Goal: Transaction & Acquisition: Purchase product/service

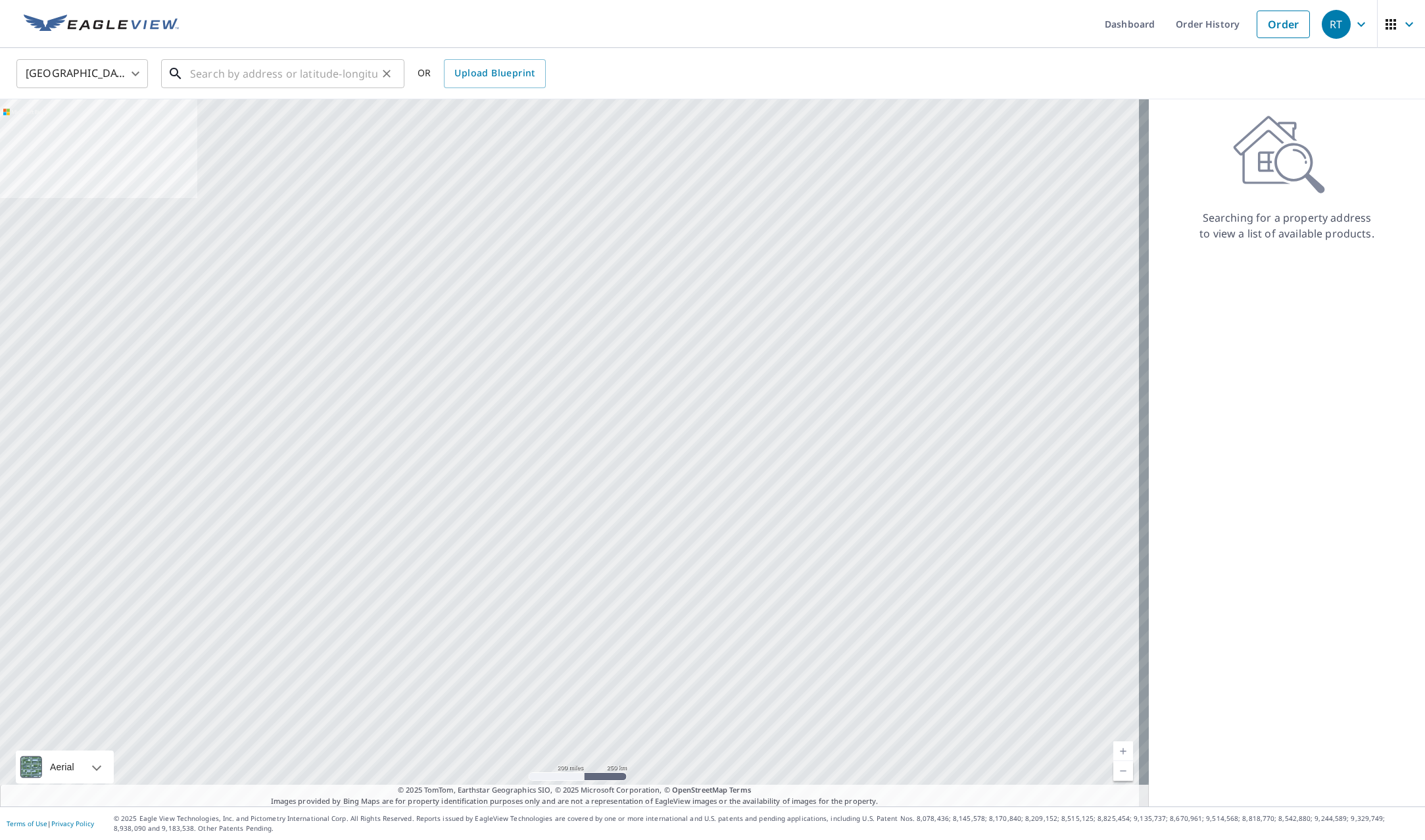
click at [269, 76] on input "text" at bounding box center [283, 73] width 187 height 37
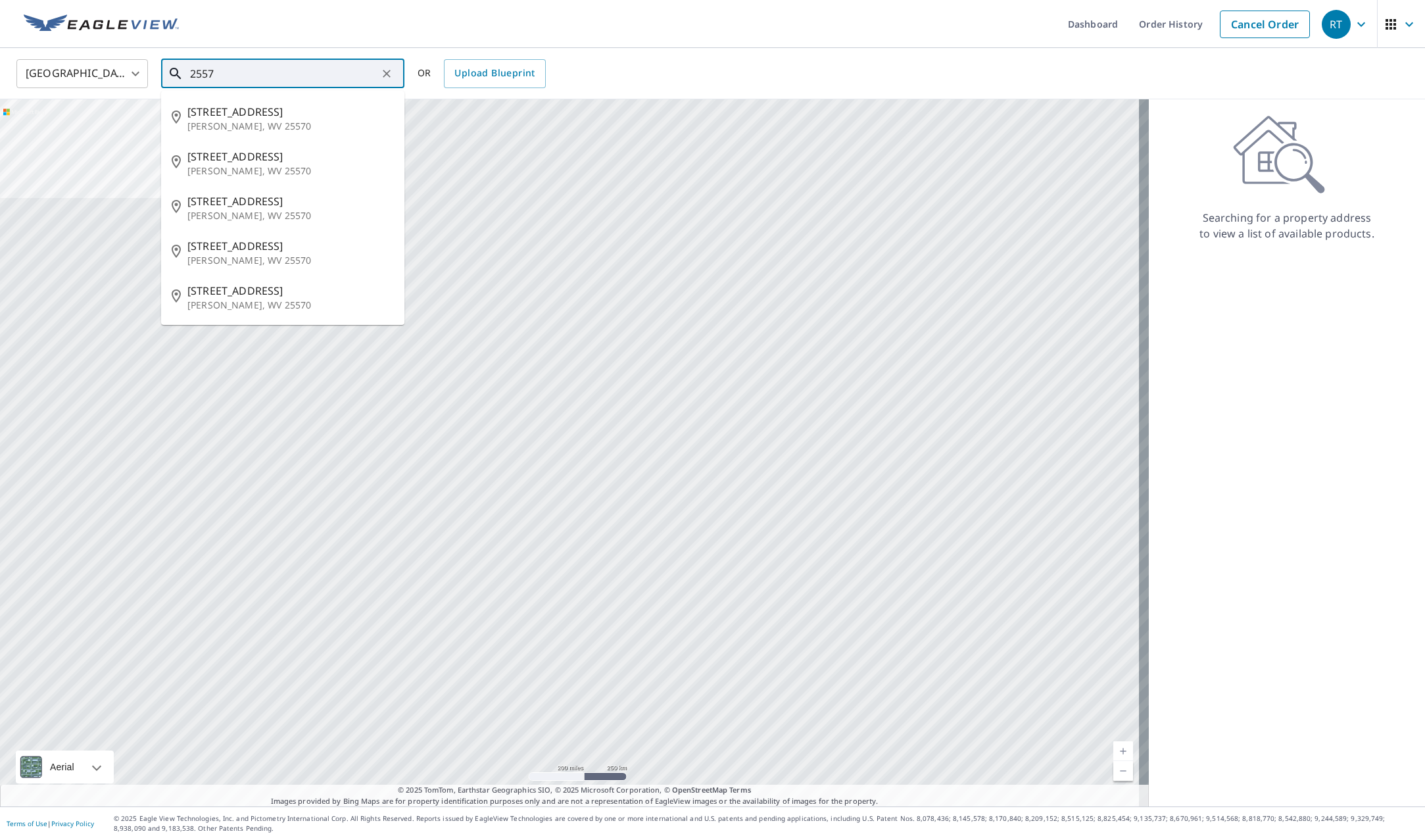
click at [249, 71] on input "2557" at bounding box center [283, 73] width 187 height 37
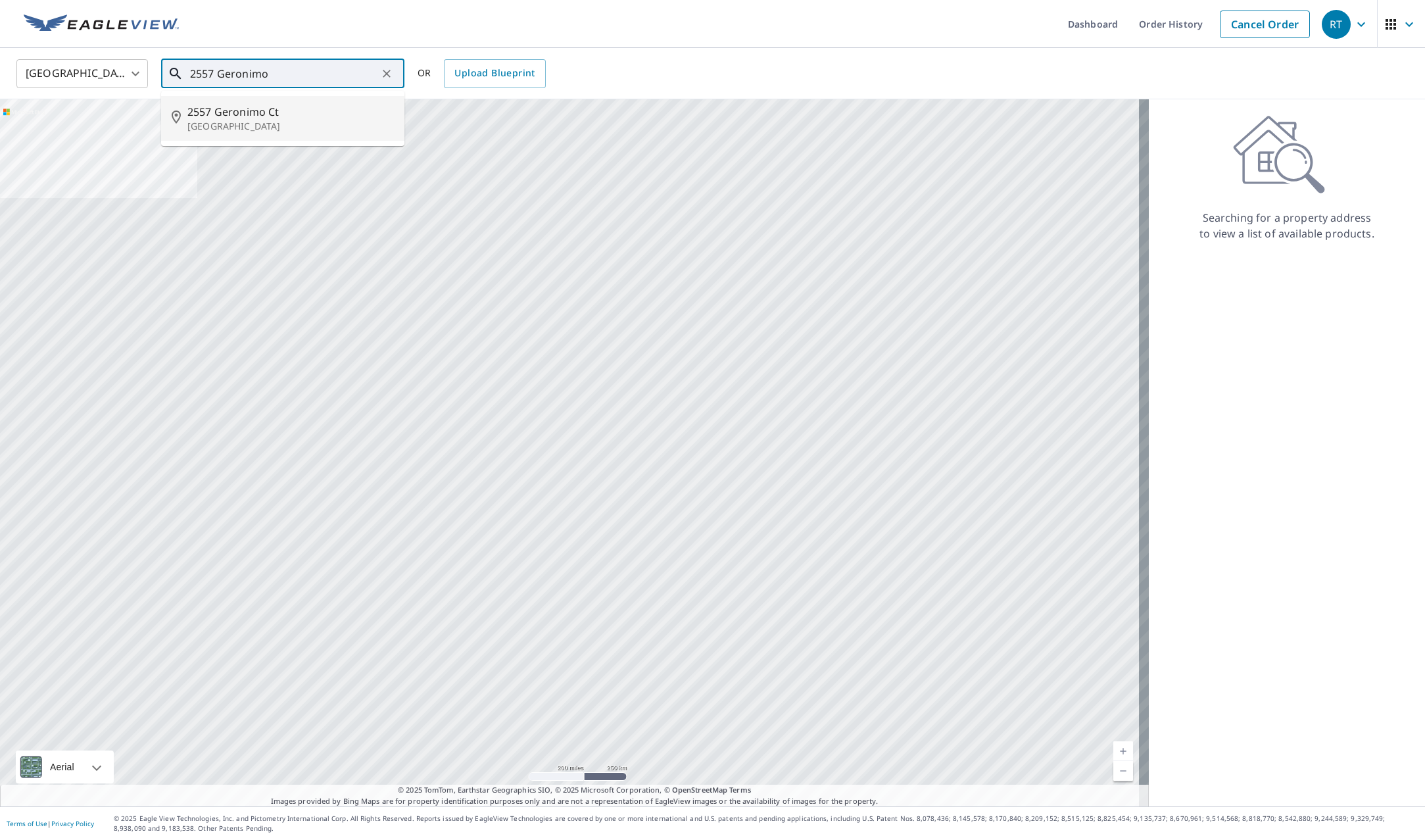
click at [236, 120] on p "[GEOGRAPHIC_DATA]" at bounding box center [290, 127] width 207 height 13
type input "[STREET_ADDRESS]"
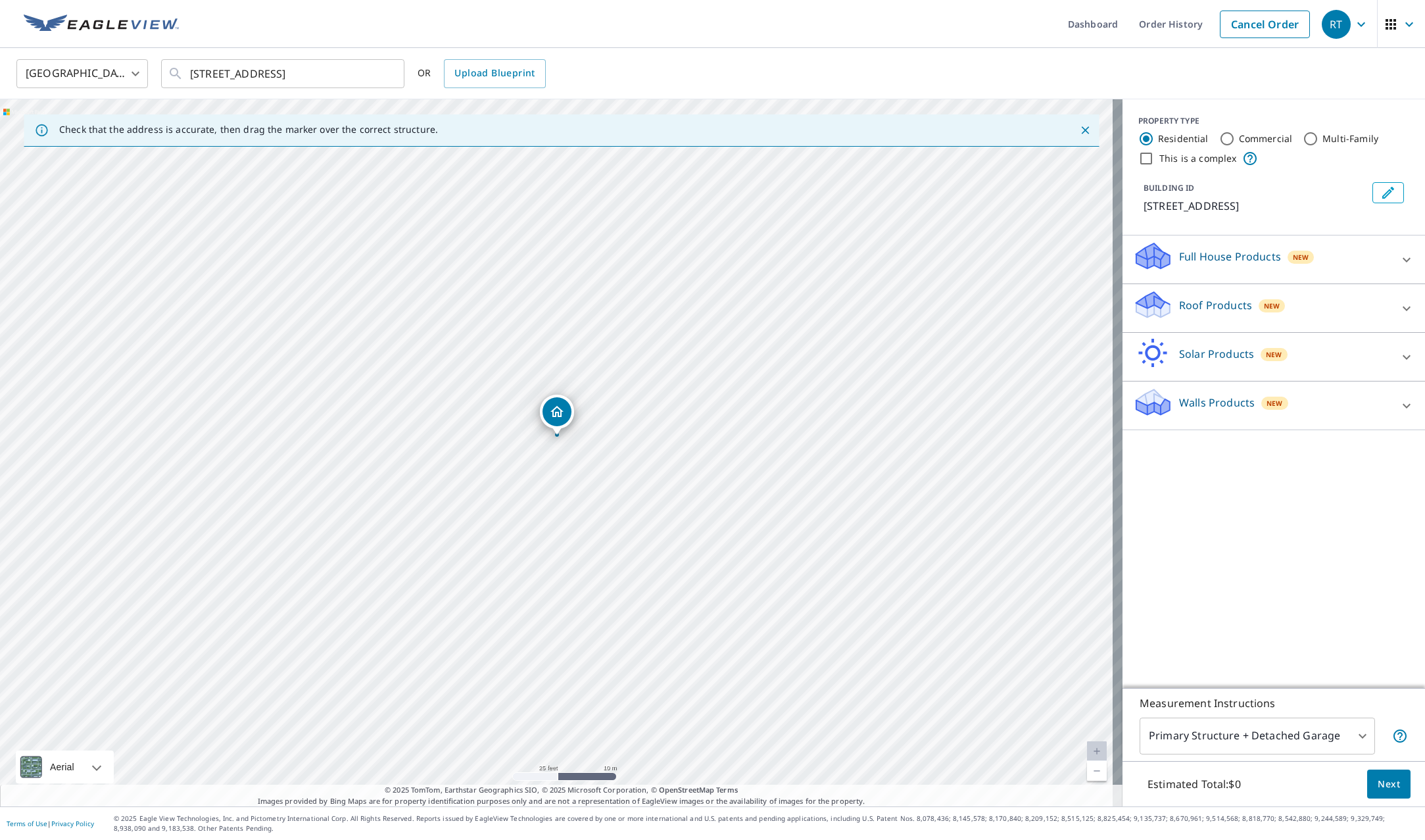
click at [1197, 396] on p "Walls Products" at bounding box center [1217, 402] width 75 height 15
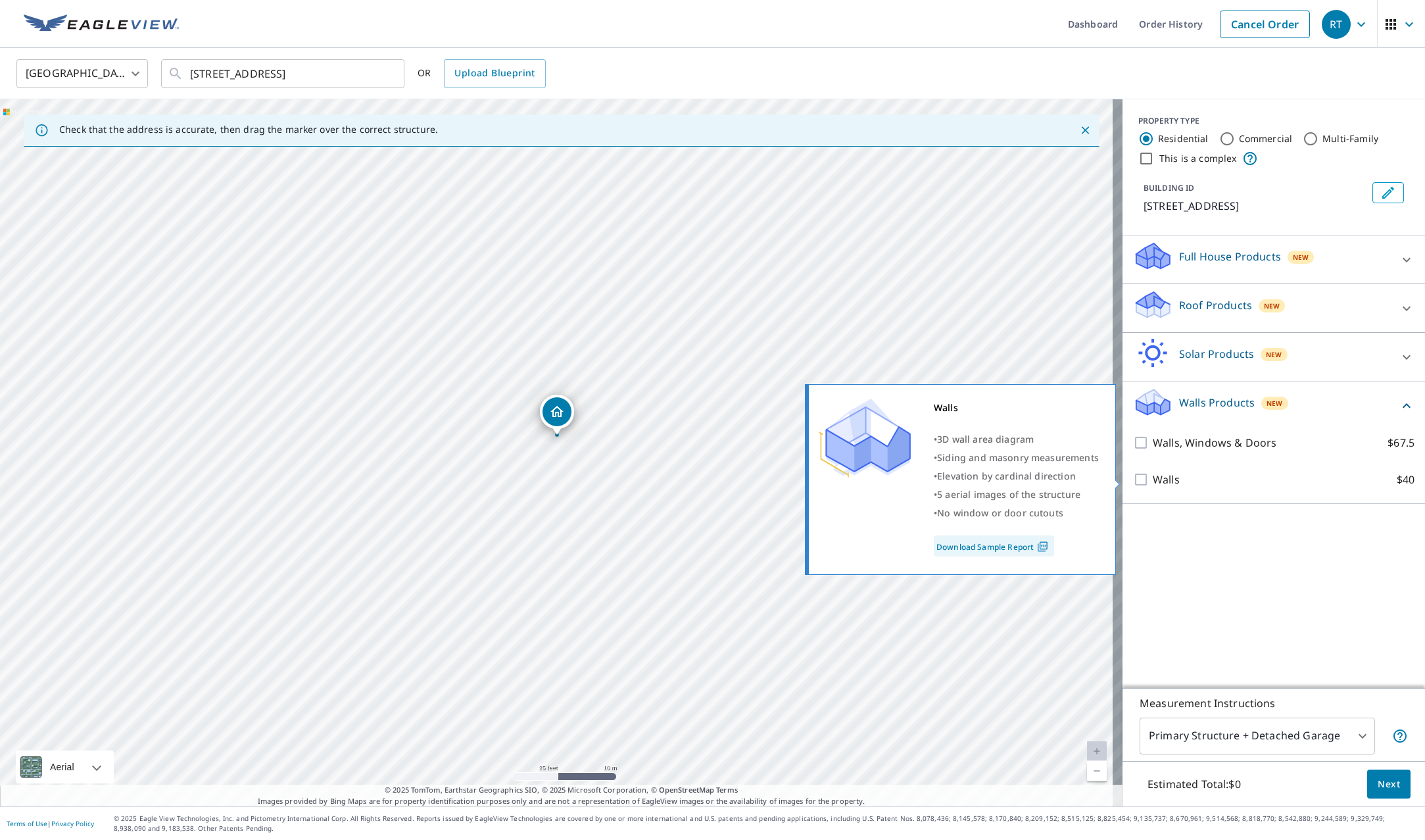
click at [1133, 475] on input "Walls $40" at bounding box center [1142, 479] width 20 height 15
checkbox input "true"
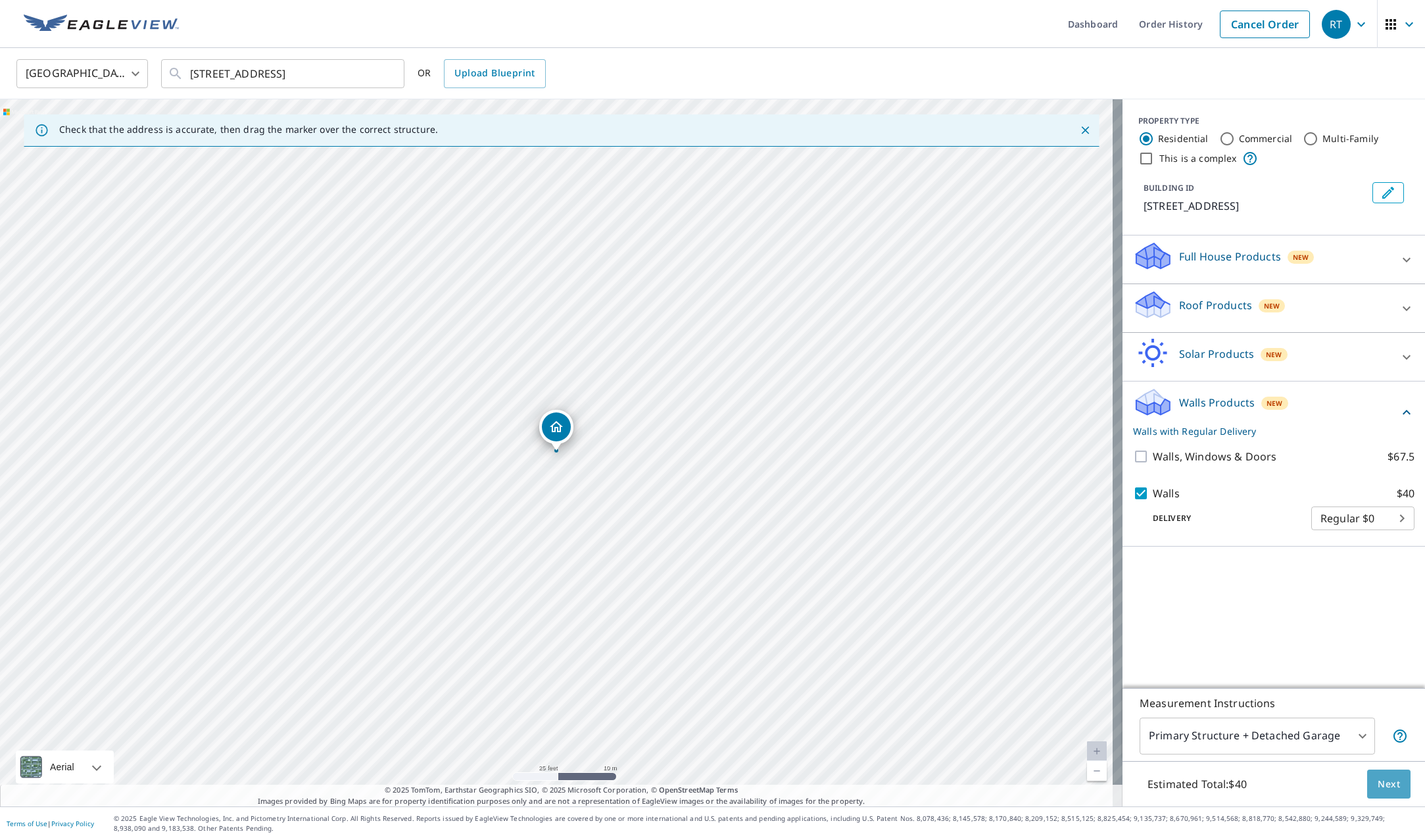
click at [1381, 783] on span "Next" at bounding box center [1389, 784] width 22 height 16
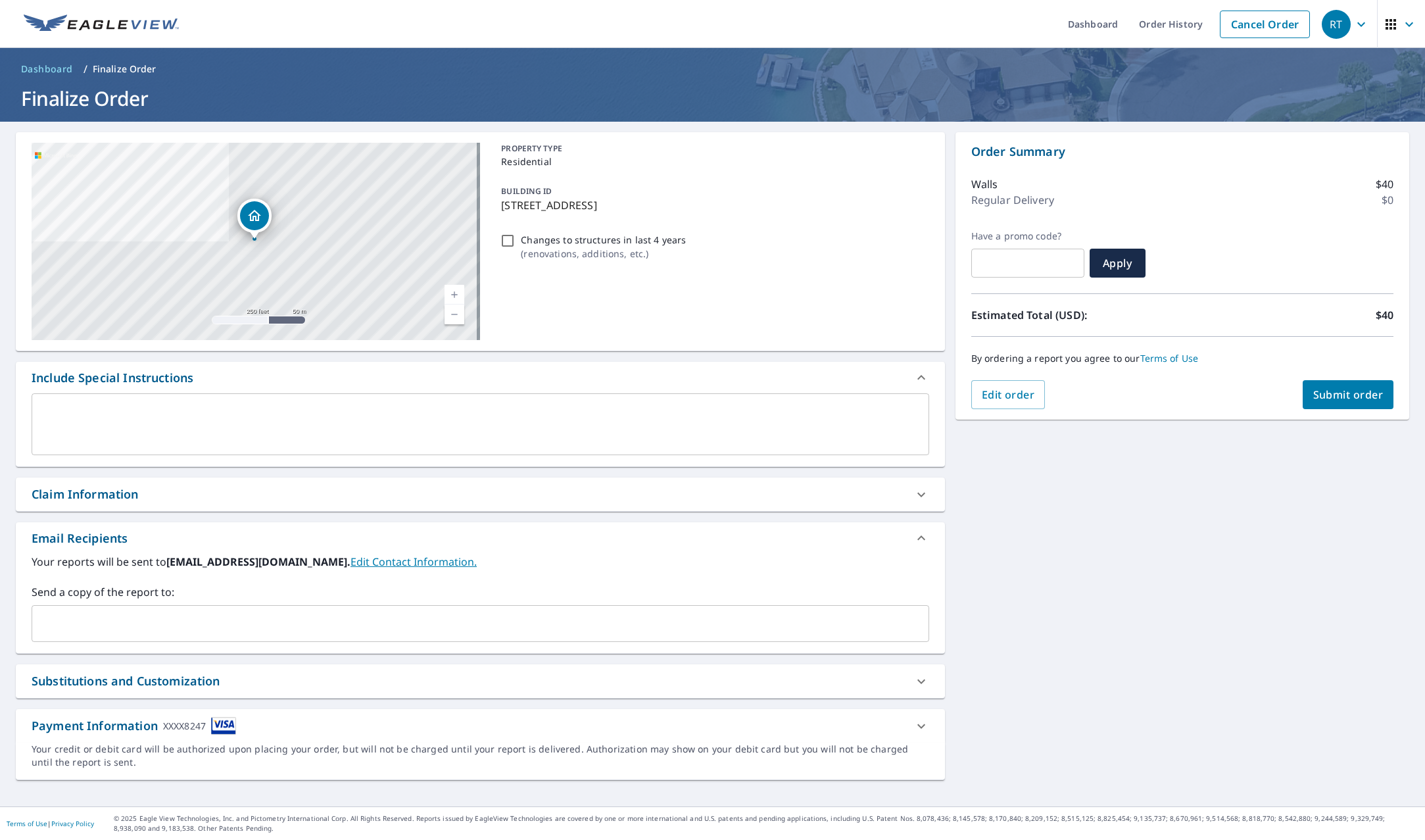
click at [1313, 394] on span "Submit order" at bounding box center [1348, 394] width 71 height 14
